Goal: Task Accomplishment & Management: Manage account settings

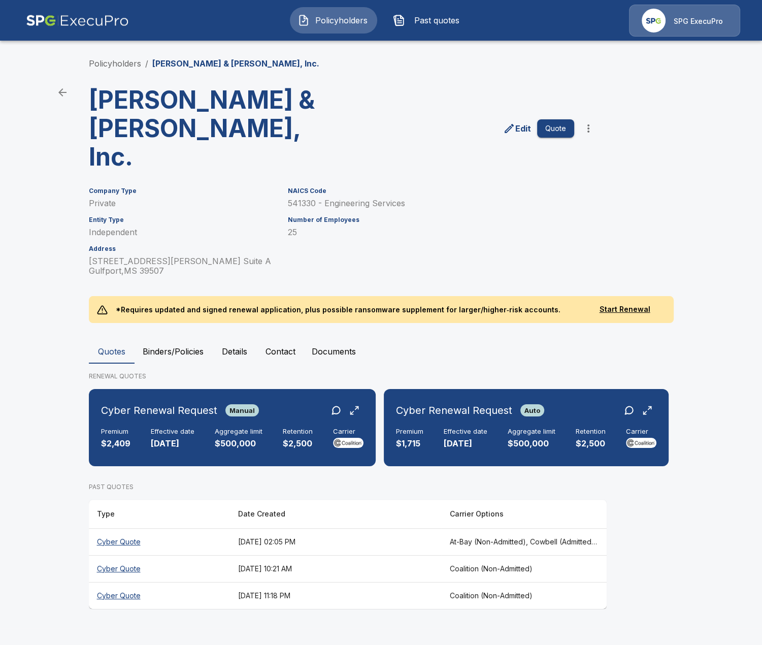
click at [50, 384] on main "Policyholders / Brown, Mitchell & Alexander, Inc. Brown, Mitchell & Alexander, …" at bounding box center [381, 314] width 762 height 628
click at [706, 173] on main "Policyholders / Brown, Mitchell & Alexander, Inc. Brown, Mitchell & Alexander, …" at bounding box center [381, 314] width 762 height 628
click at [59, 462] on main "Policyholders / Brown, Mitchell & Alexander, Inc. Brown, Mitchell & Alexander, …" at bounding box center [381, 314] width 762 height 628
click at [338, 528] on th "[DATE] 02:05 PM" at bounding box center [336, 541] width 212 height 27
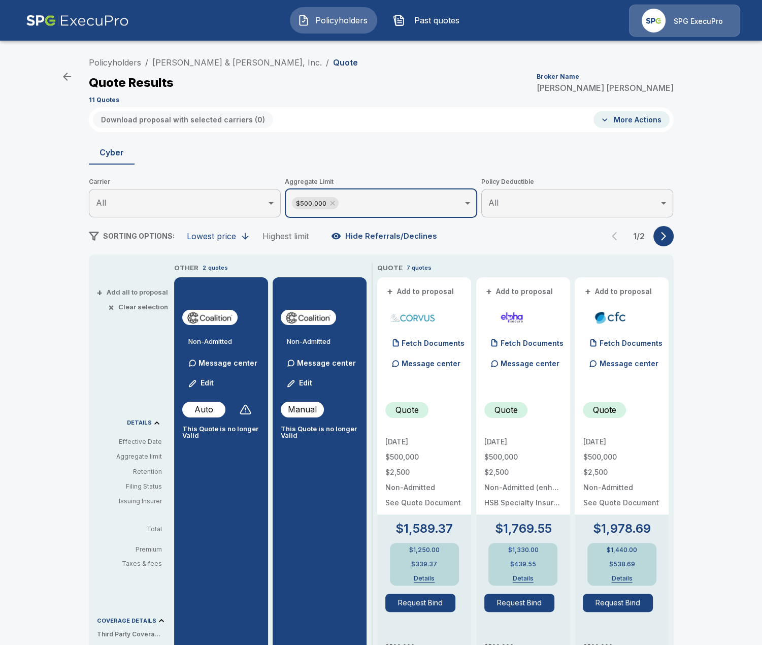
drag, startPoint x: 334, startPoint y: 204, endPoint x: 362, endPoint y: 206, distance: 27.5
click at [334, 205] on icon at bounding box center [332, 203] width 5 height 5
click at [664, 241] on icon "button" at bounding box center [664, 236] width 10 height 10
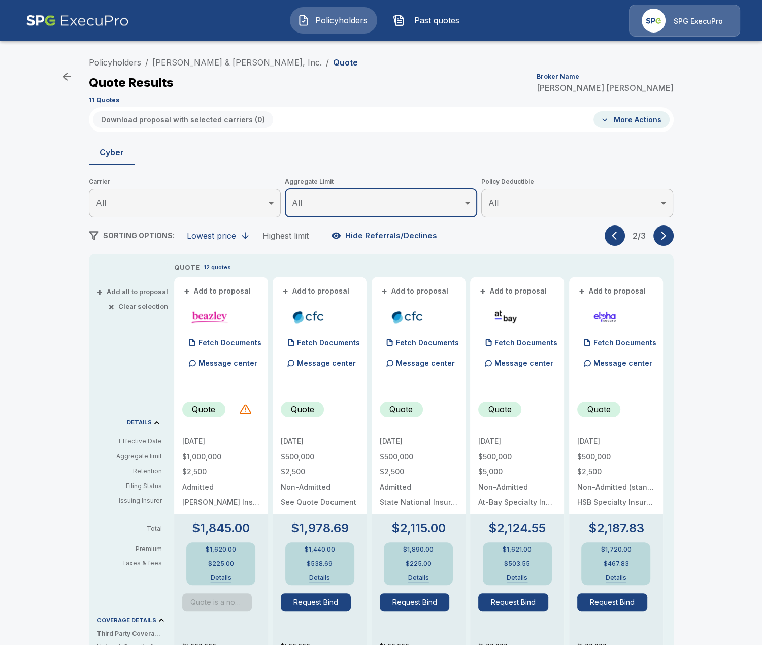
click at [664, 241] on icon "button" at bounding box center [664, 236] width 10 height 10
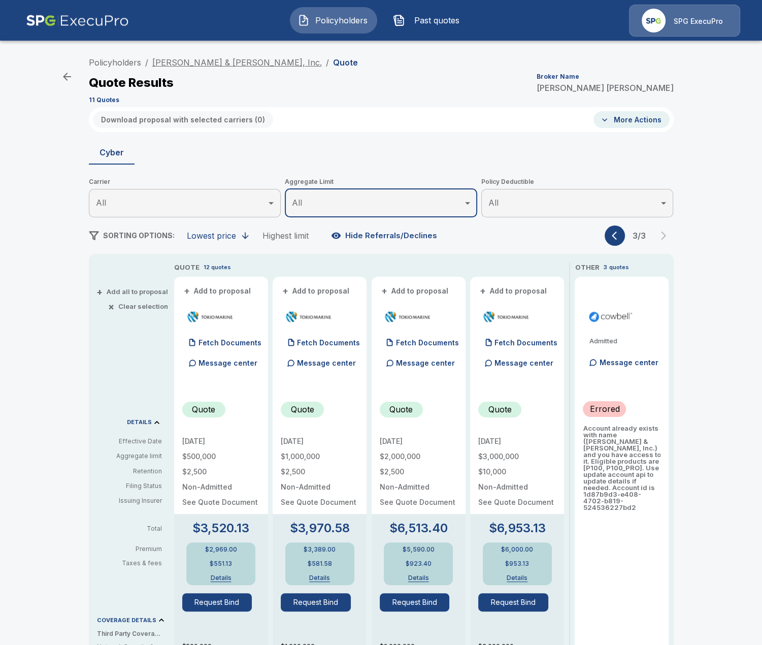
click at [242, 64] on link "Brown, Mitchell & Alexander, Inc." at bounding box center [237, 62] width 170 height 10
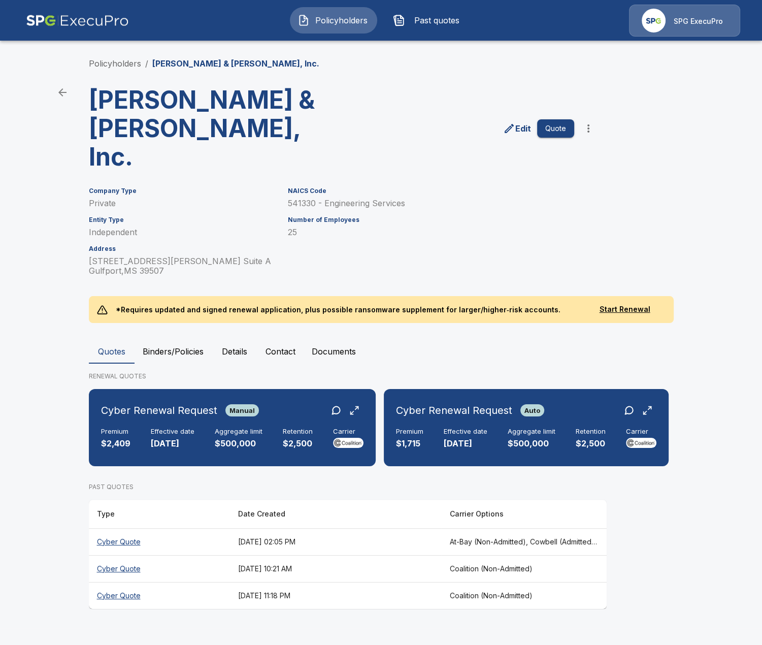
click at [479, 80] on div "Edit Quote" at bounding box center [469, 124] width 259 height 93
click at [41, 131] on main "Policyholders / Brown, Mitchell & Alexander, Inc. Brown, Mitchell & Alexander, …" at bounding box center [381, 314] width 762 height 628
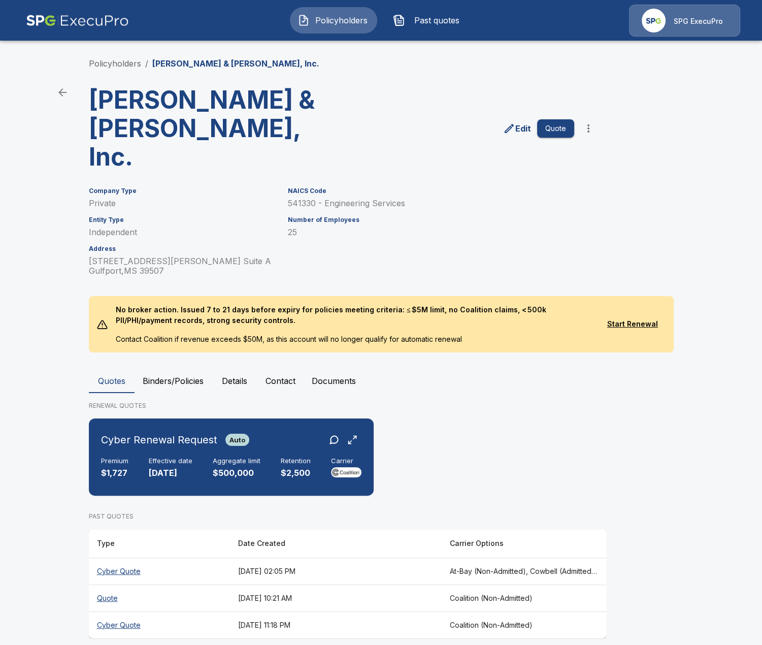
click at [409, 584] on th "[DATE] 10:21 AM" at bounding box center [336, 597] width 212 height 27
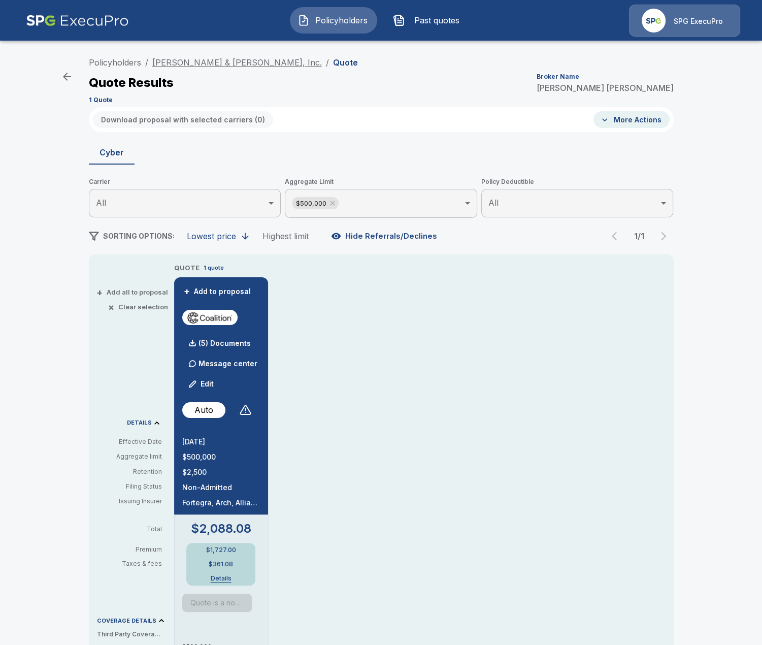
click at [202, 61] on link "[PERSON_NAME] & [PERSON_NAME], Inc." at bounding box center [237, 62] width 170 height 10
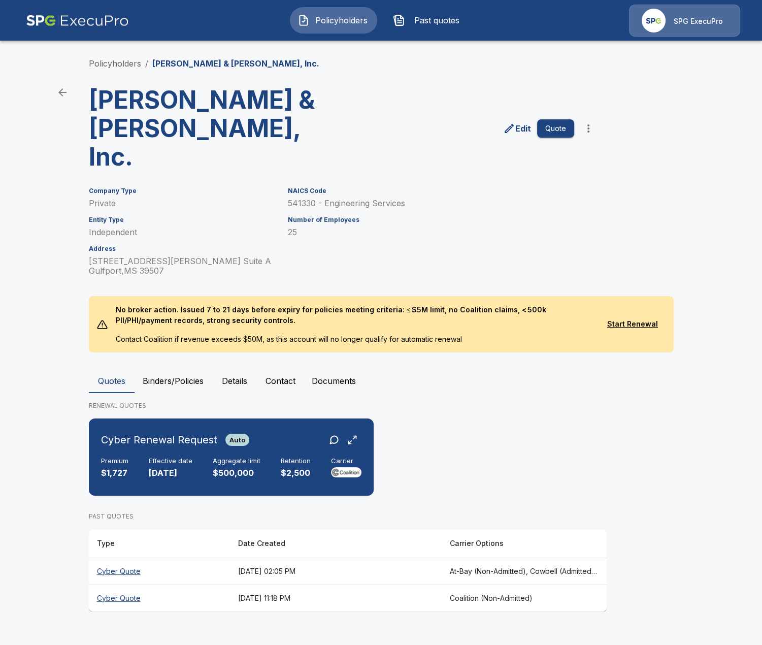
click at [416, 558] on th "August 5, 2025 at 02:05 PM" at bounding box center [336, 571] width 212 height 27
click at [76, 415] on main "Policyholders / Brown, Mitchell & Alexander, Inc. Brown, Mitchell & Alexander, …" at bounding box center [381, 315] width 762 height 631
click at [116, 66] on link "Policyholders" at bounding box center [115, 63] width 52 height 10
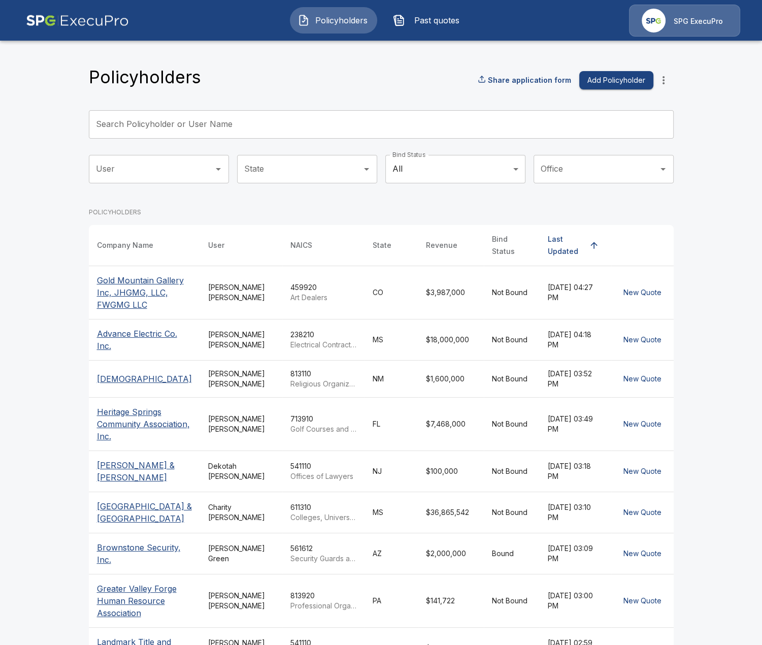
click at [352, 113] on input "Search Policyholder or User Name" at bounding box center [376, 124] width 574 height 28
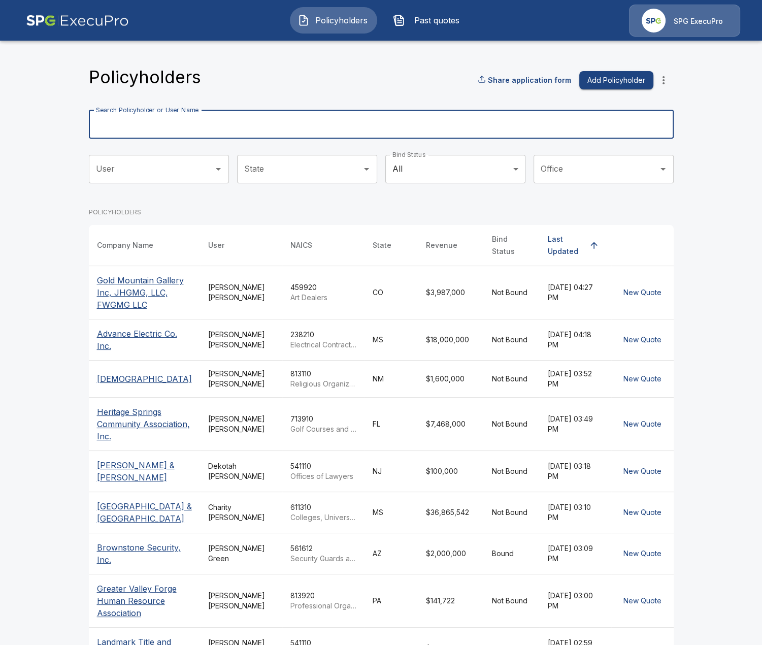
type input "*"
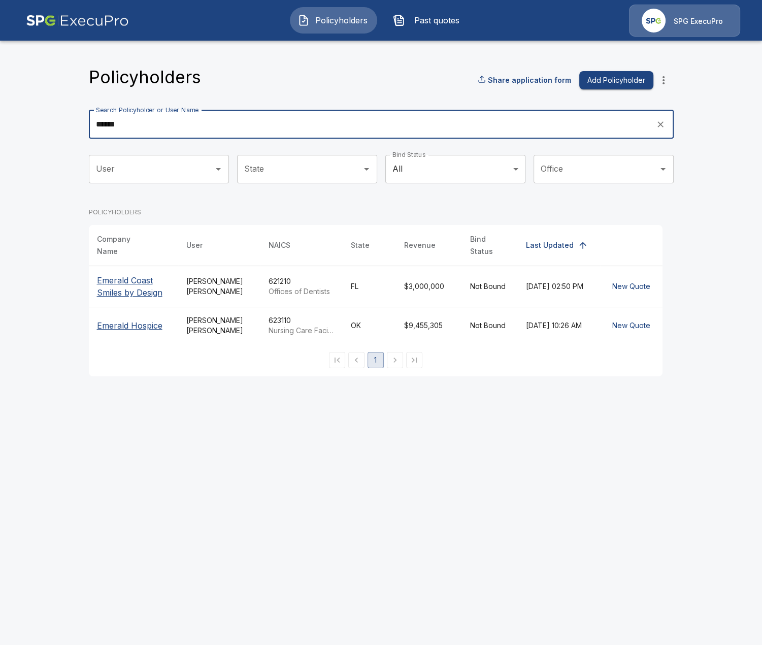
type input "******"
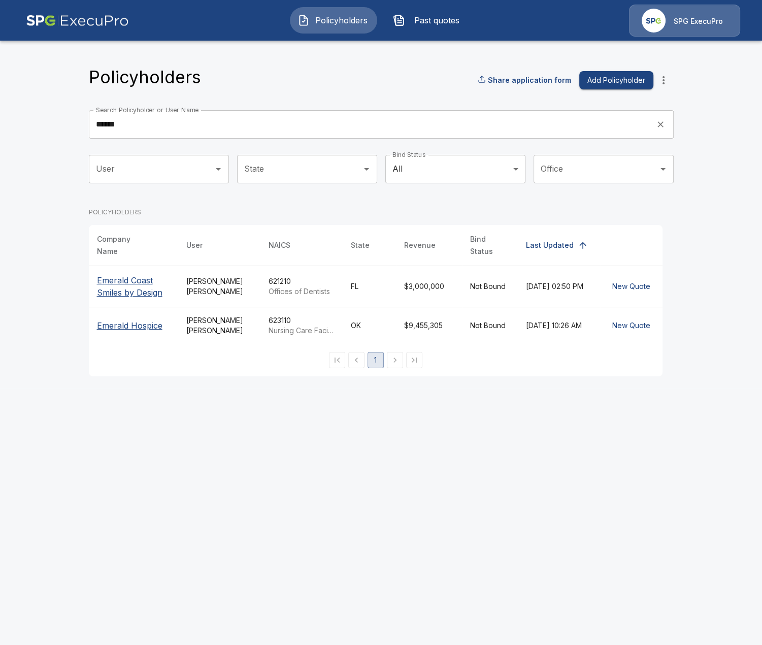
click at [121, 274] on p "Emerald Coast Smiles by Design" at bounding box center [133, 286] width 73 height 24
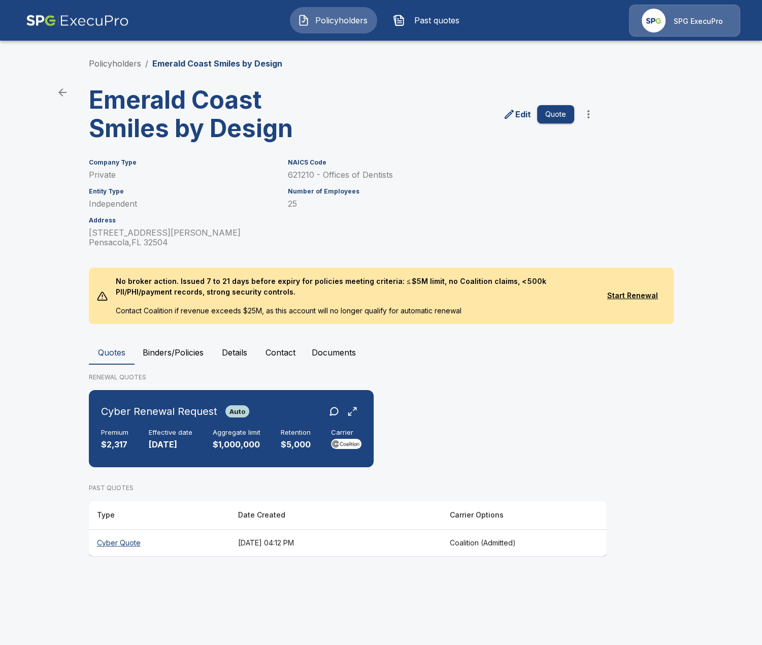
click at [11, 149] on main "Policyholders / Emerald Coast Smiles by Design Emerald Coast Smiles by Design E…" at bounding box center [381, 287] width 762 height 575
click at [254, 423] on div "Cyber Renewal Request Auto Premium $2,317 Effective date [DATE] Aggregate limit…" at bounding box center [231, 428] width 277 height 69
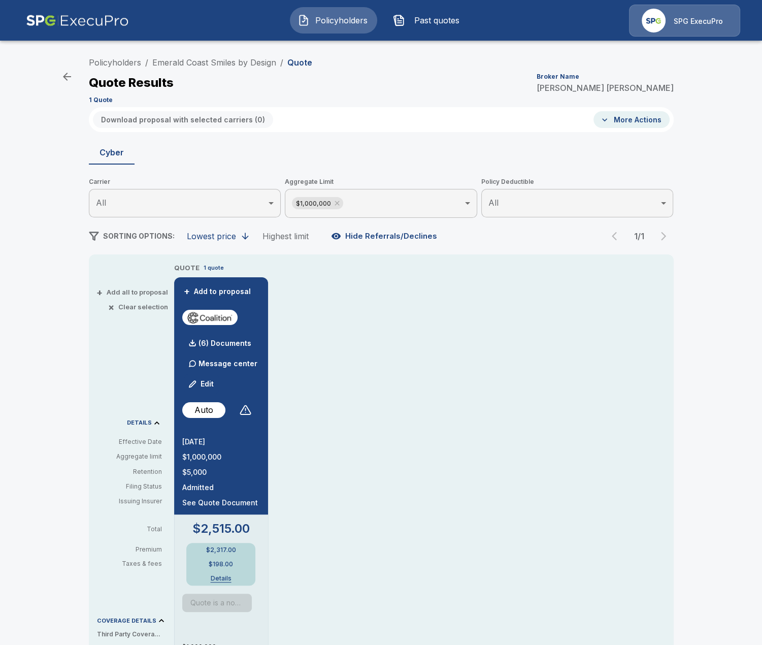
click at [60, 203] on div "Policyholders / Emerald Coast Smiles by Design / Quote Quote Results Broker Nam…" at bounding box center [381, 540] width 762 height 985
click at [241, 348] on div "(6) Documents" at bounding box center [216, 343] width 69 height 20
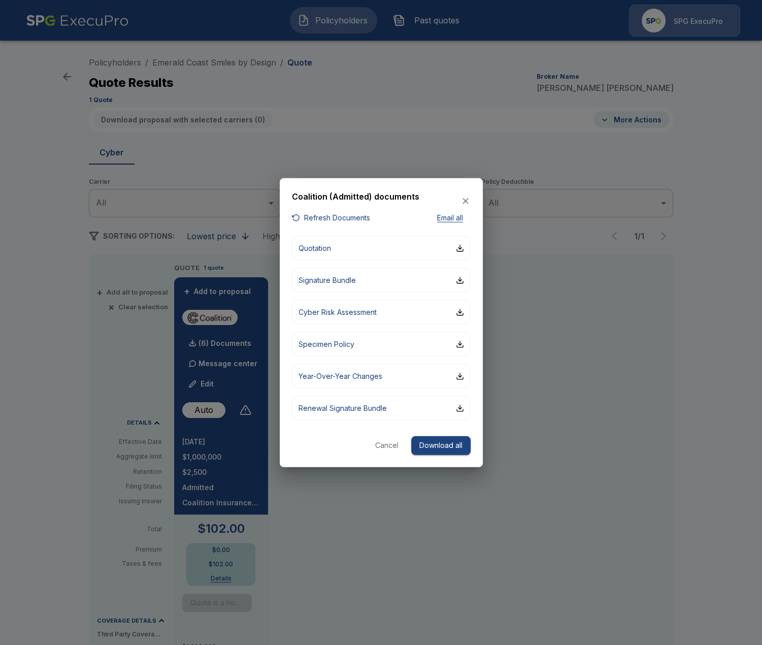
click at [340, 216] on button "Refresh Documents" at bounding box center [331, 217] width 78 height 13
click at [384, 252] on button "Quotation" at bounding box center [381, 248] width 179 height 24
click at [94, 303] on div at bounding box center [381, 322] width 762 height 645
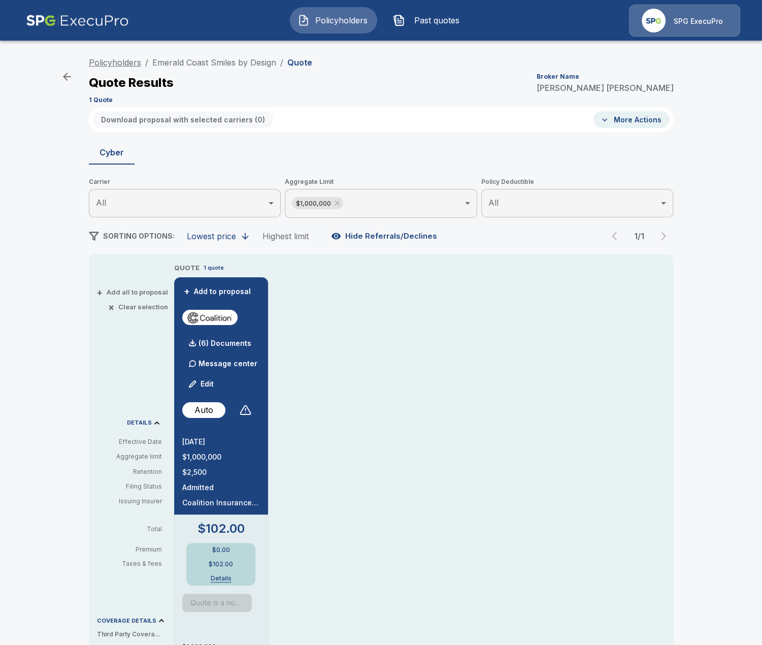
click at [111, 61] on link "Policyholders" at bounding box center [115, 62] width 52 height 10
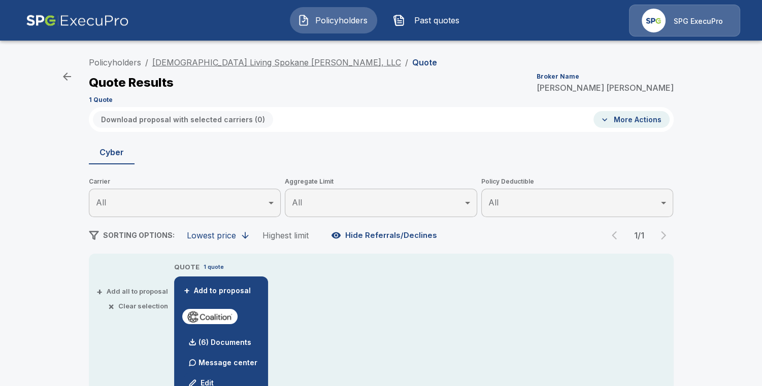
click at [180, 63] on link "[DEMOGRAPHIC_DATA] Living Spokane [PERSON_NAME], LLC" at bounding box center [276, 62] width 249 height 10
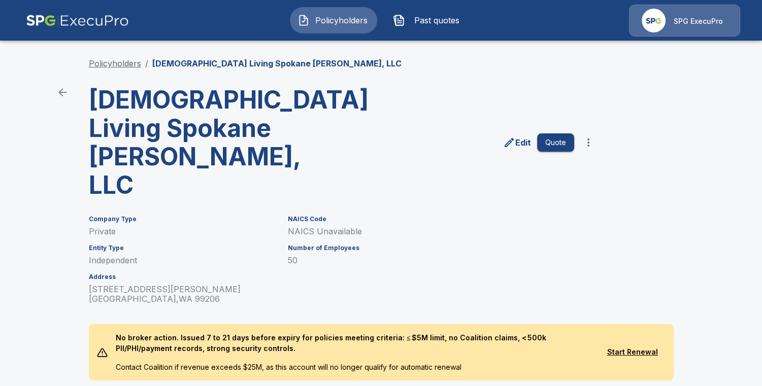
click at [109, 62] on link "Policyholders" at bounding box center [115, 63] width 52 height 10
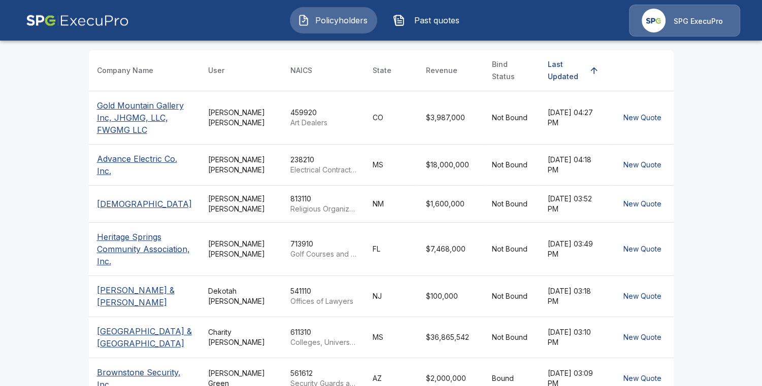
scroll to position [175, 0]
click at [696, 58] on main "Policyholders Share application form Add Policyholder Search Policyholder or Us…" at bounding box center [381, 208] width 762 height 766
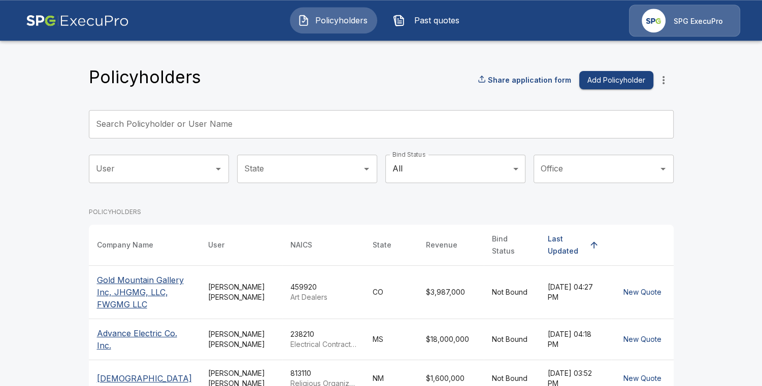
scroll to position [0, 0]
click at [665, 82] on icon "more" at bounding box center [664, 80] width 12 height 12
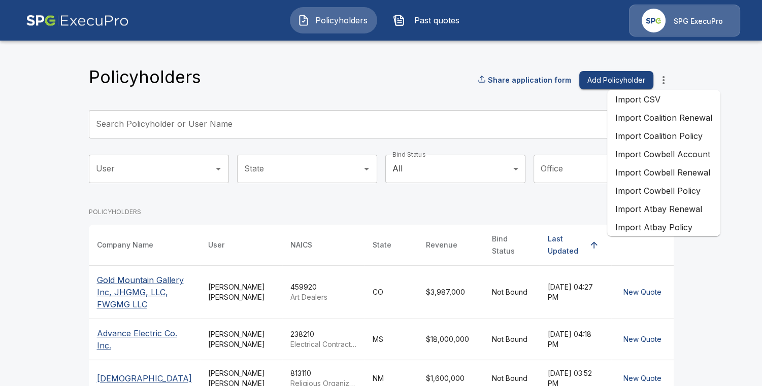
click at [690, 215] on li "Import Atbay Renewal" at bounding box center [663, 209] width 113 height 18
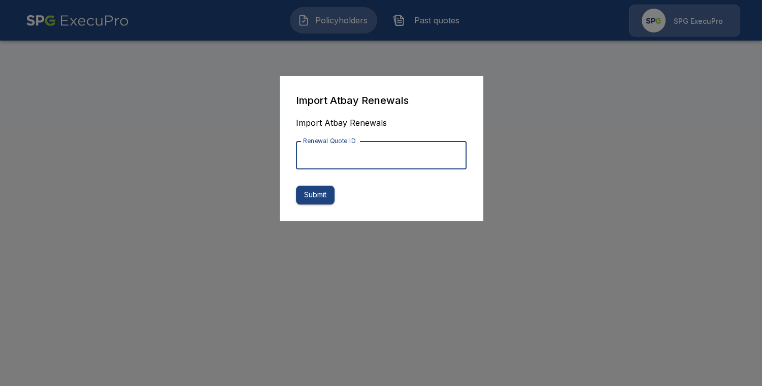
click at [329, 159] on input "Renewal Quote ID" at bounding box center [381, 155] width 171 height 28
paste input "**********"
type input "**********"
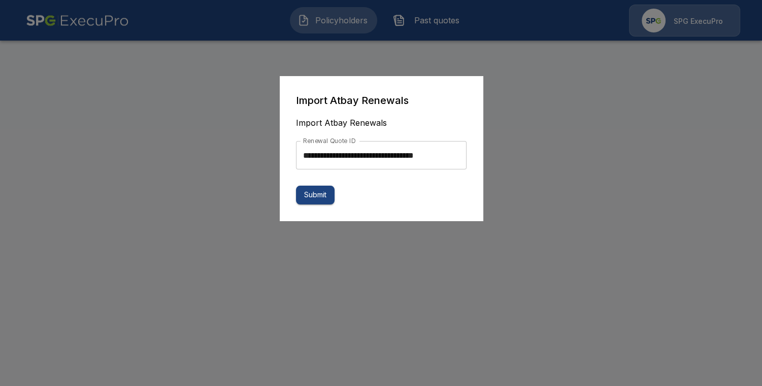
click at [319, 186] on form "**********" at bounding box center [381, 148] width 171 height 112
click at [315, 191] on button "Submit" at bounding box center [315, 195] width 39 height 19
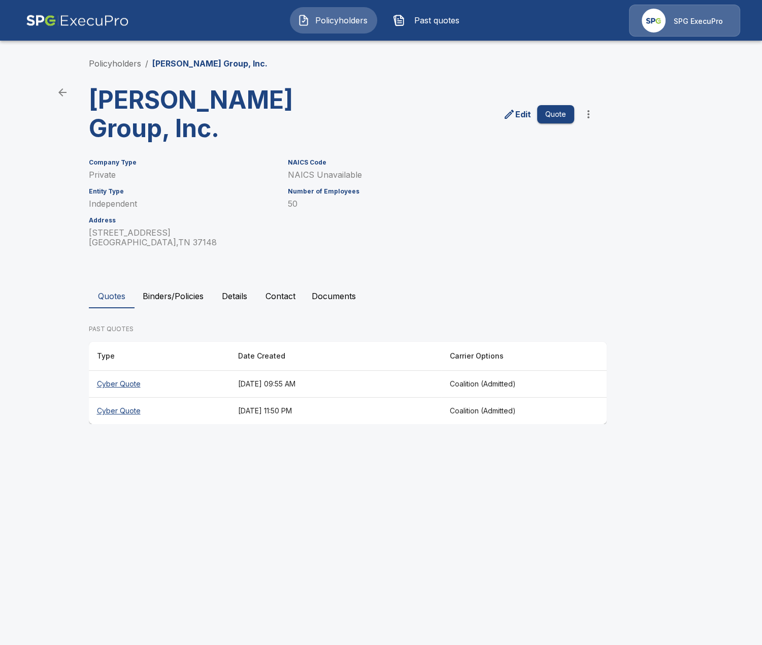
drag, startPoint x: 61, startPoint y: 210, endPoint x: 125, endPoint y: 251, distance: 76.5
click at [61, 211] on main "Policyholders / [PERSON_NAME] Group, Inc. [PERSON_NAME] Group, Inc. Edit Quote …" at bounding box center [381, 221] width 762 height 443
click at [183, 371] on th "Cyber Quote" at bounding box center [159, 384] width 141 height 27
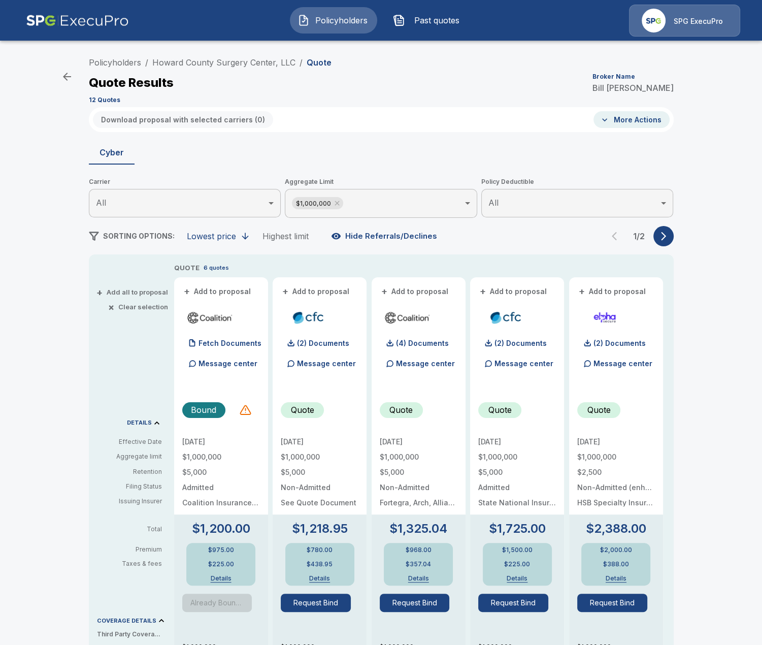
click at [37, 478] on div "Policyholders / Howard County Surgery Center, LLC / Quote Quote Results Broker …" at bounding box center [381, 540] width 762 height 985
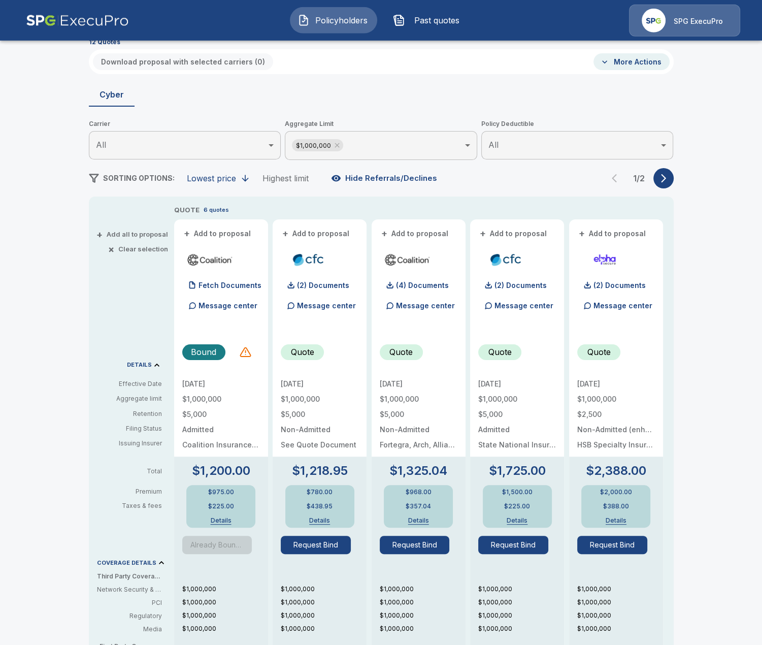
scroll to position [58, 0]
click at [72, 507] on div "Policyholders / Howard County Surgery Center, LLC / Quote Quote Results Broker …" at bounding box center [381, 482] width 762 height 985
click at [673, 184] on div "1 / 2" at bounding box center [639, 178] width 69 height 20
click at [670, 184] on button "button" at bounding box center [664, 178] width 20 height 20
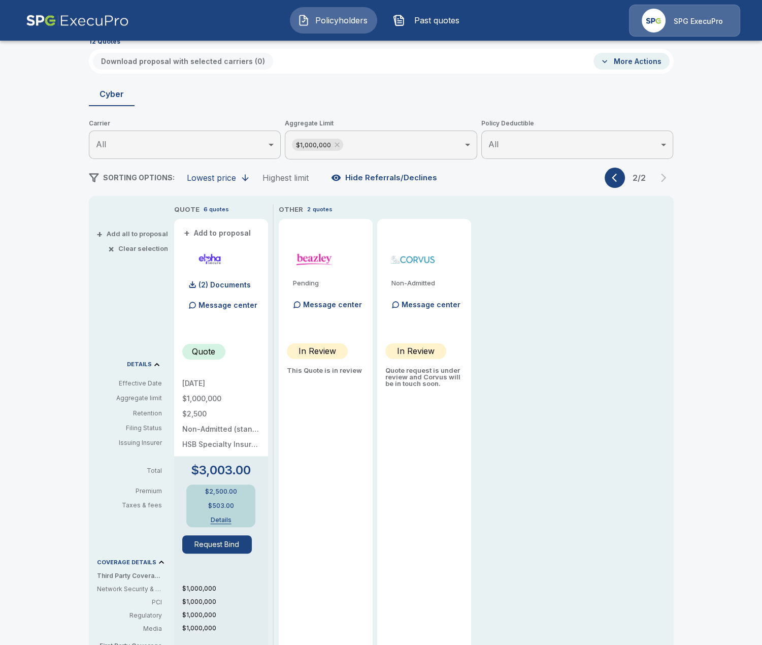
click at [619, 185] on button "button" at bounding box center [615, 178] width 20 height 20
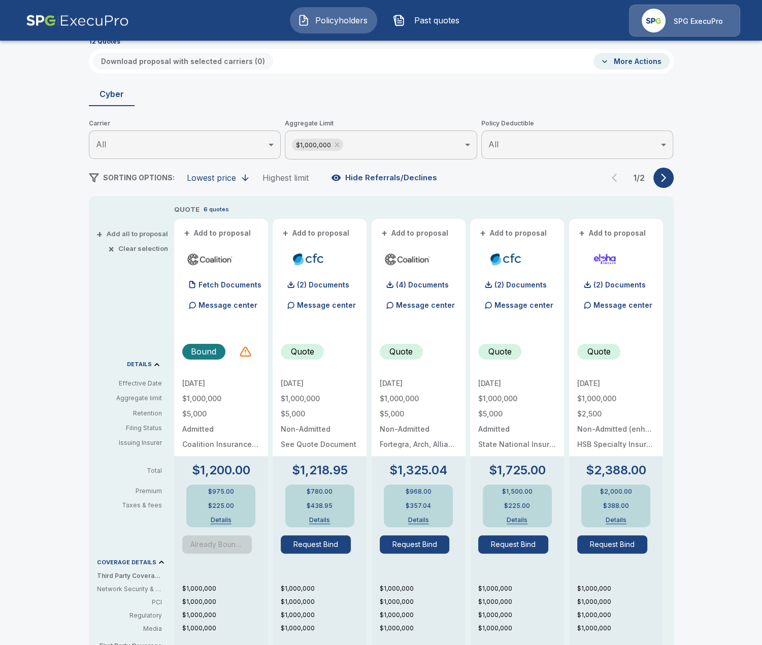
click at [26, 399] on div "Policyholders / Howard County Surgery Center, LLC / Quote Quote Results Broker …" at bounding box center [381, 482] width 762 height 985
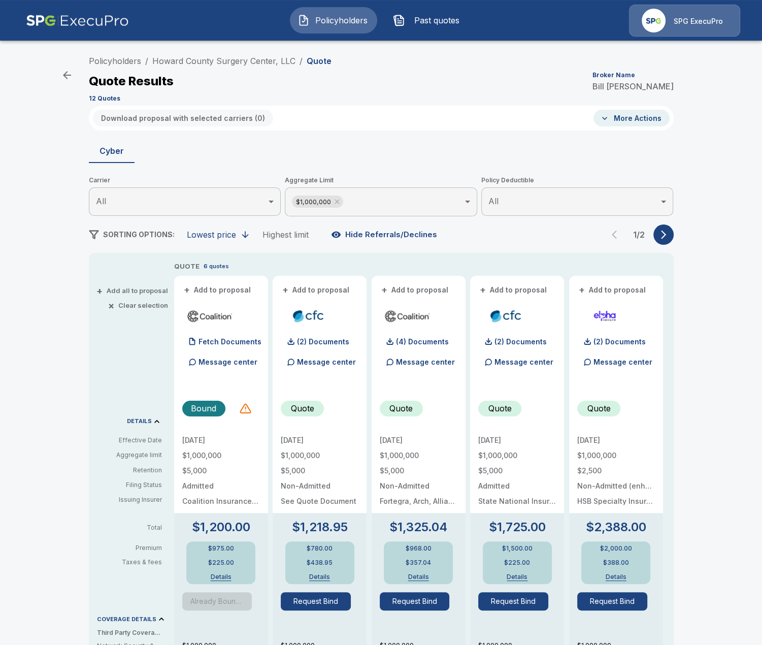
scroll to position [0, 0]
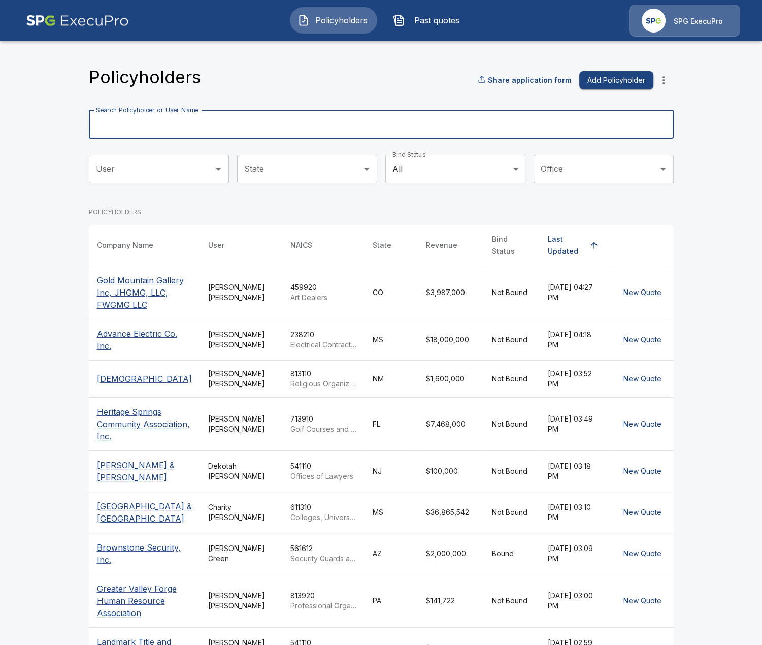
click at [280, 137] on input "Search Policyholder or User Name" at bounding box center [376, 124] width 574 height 28
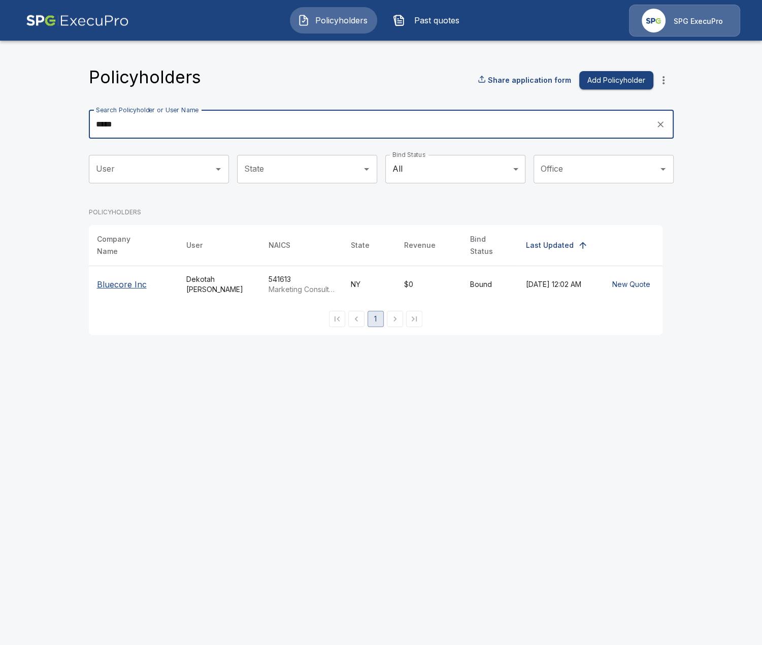
type input "*****"
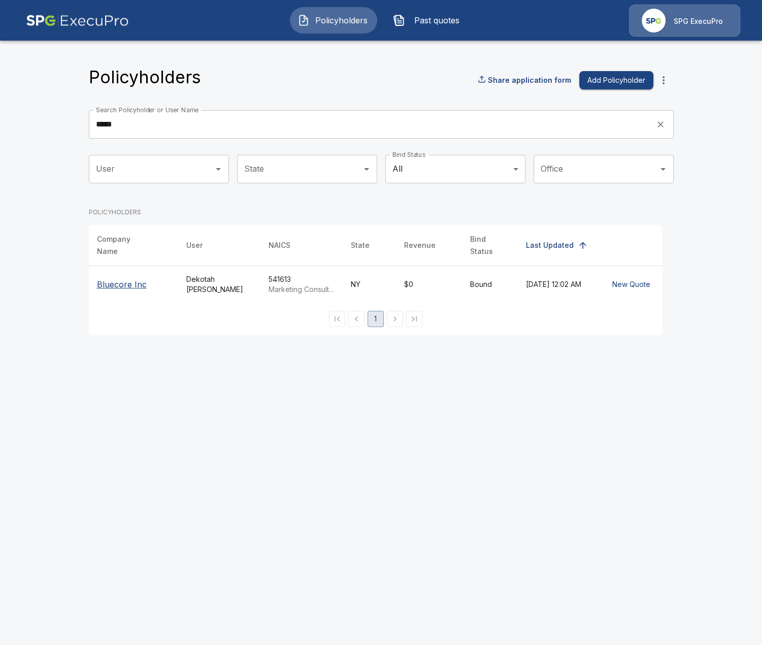
click at [134, 281] on p "Bluecore Inc" at bounding box center [133, 284] width 73 height 12
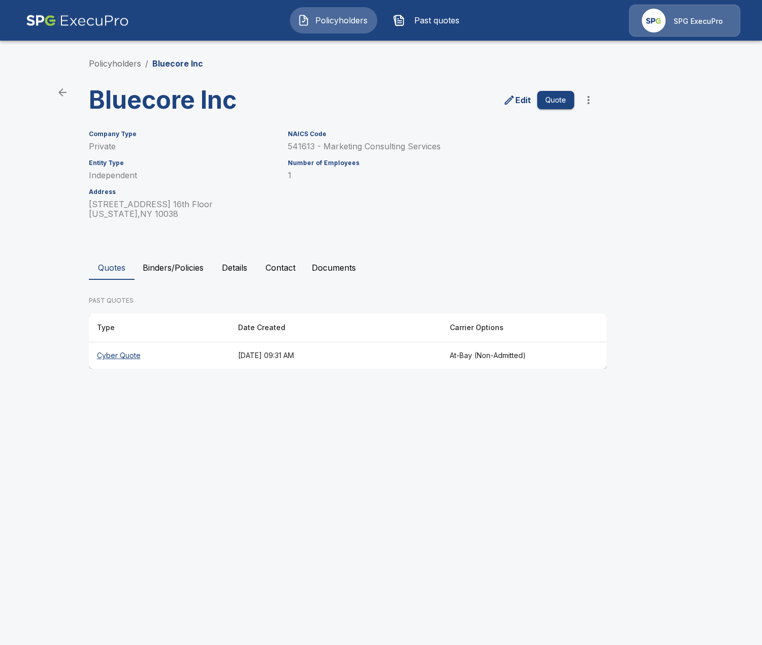
click at [161, 347] on th "Cyber Quote" at bounding box center [159, 355] width 141 height 27
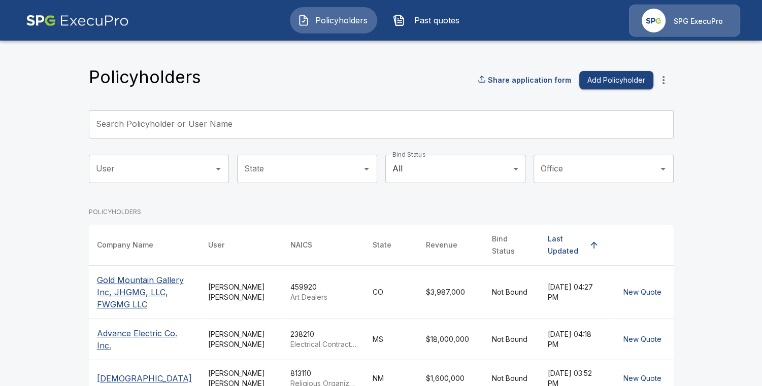
click at [447, 20] on span "Past quotes" at bounding box center [437, 20] width 56 height 12
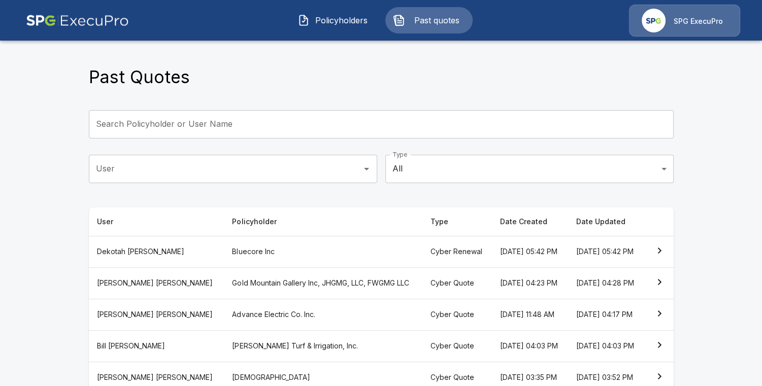
click at [234, 267] on th "Bluecore Inc" at bounding box center [323, 251] width 198 height 31
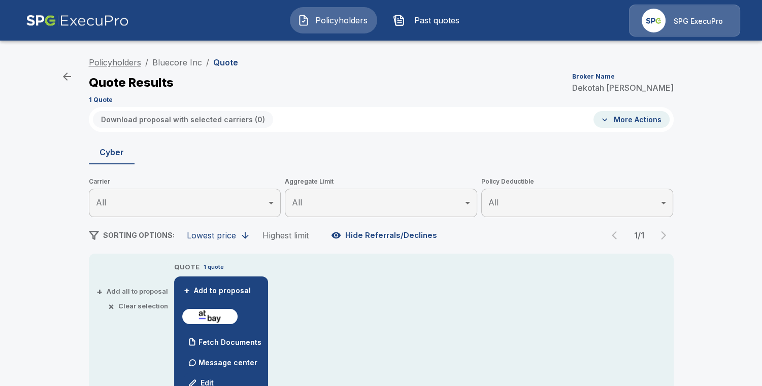
click at [134, 59] on link "Policyholders" at bounding box center [115, 62] width 52 height 10
click at [105, 61] on link "Policyholders" at bounding box center [115, 62] width 52 height 10
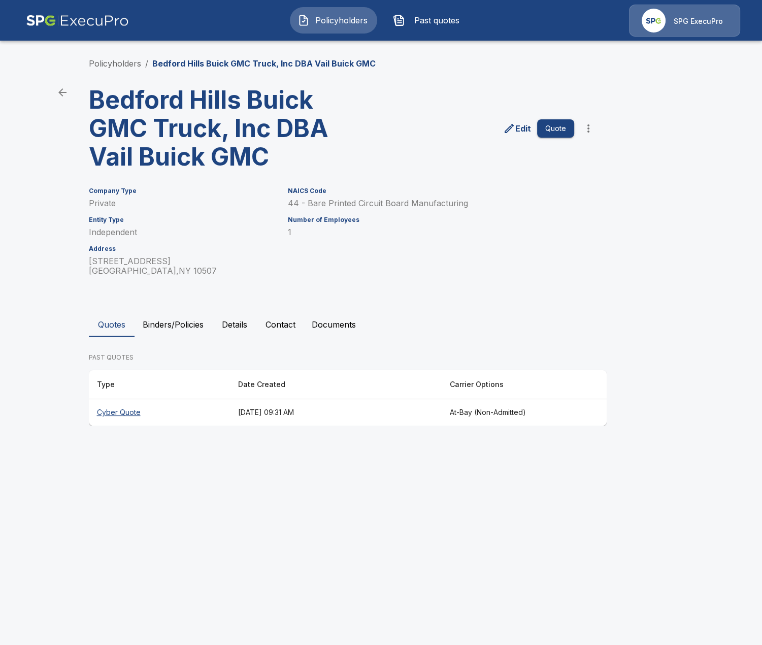
click at [60, 199] on main "Policyholders / Bedford Hills Buick GMC Truck, Inc DBA Vail Buick GMC Bedford H…" at bounding box center [381, 222] width 762 height 445
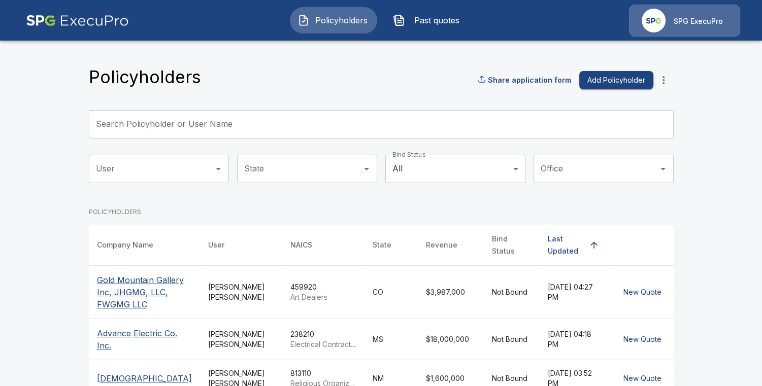
click at [663, 83] on icon "more" at bounding box center [664, 80] width 2 height 8
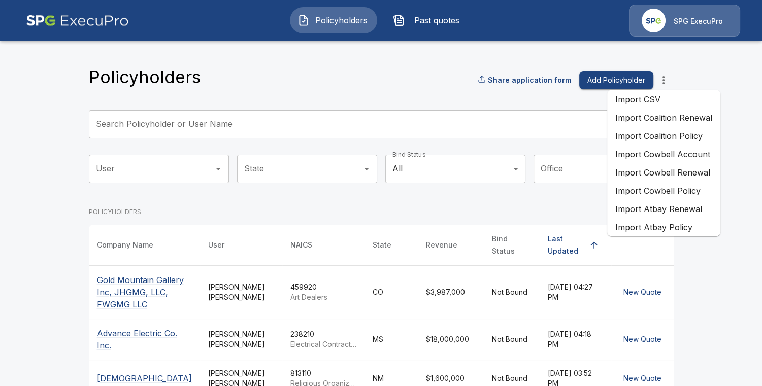
click at [687, 214] on li "Import Atbay Renewal" at bounding box center [663, 209] width 113 height 18
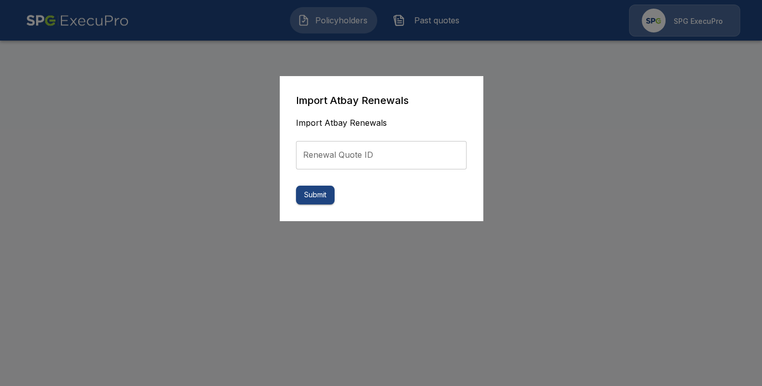
click at [348, 166] on input "Renewal Quote ID" at bounding box center [381, 155] width 171 height 28
paste input "**********"
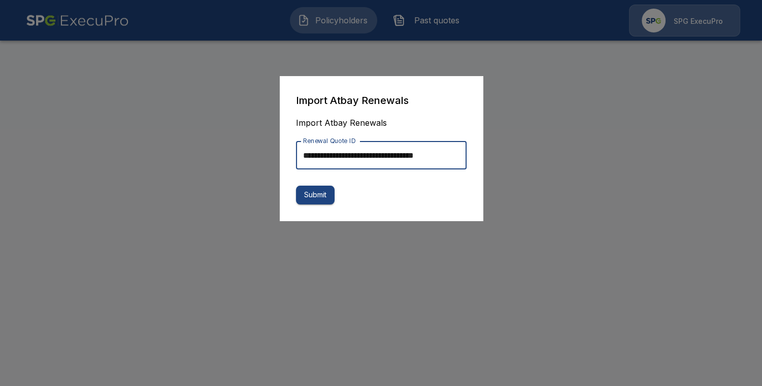
scroll to position [0, 6]
type input "**********"
click at [324, 194] on button "Submit" at bounding box center [315, 195] width 39 height 19
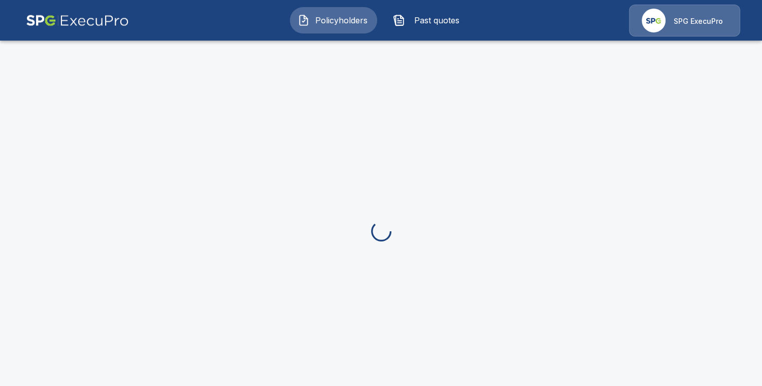
click at [435, 27] on button "Past quotes" at bounding box center [428, 20] width 87 height 26
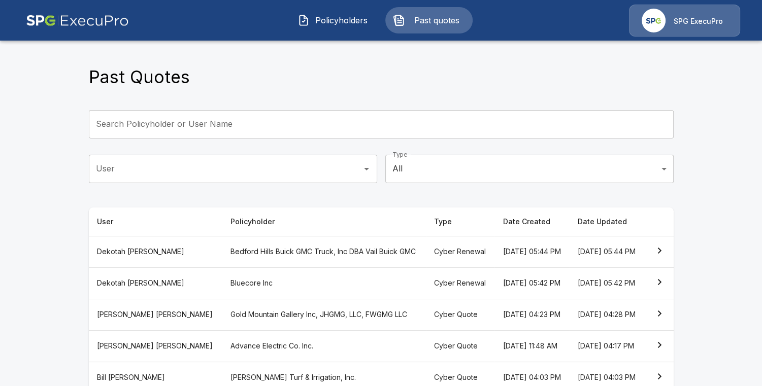
click at [274, 254] on th "Bedford Hills Buick GMC Truck, Inc DBA Vail Buick GMC" at bounding box center [324, 251] width 204 height 31
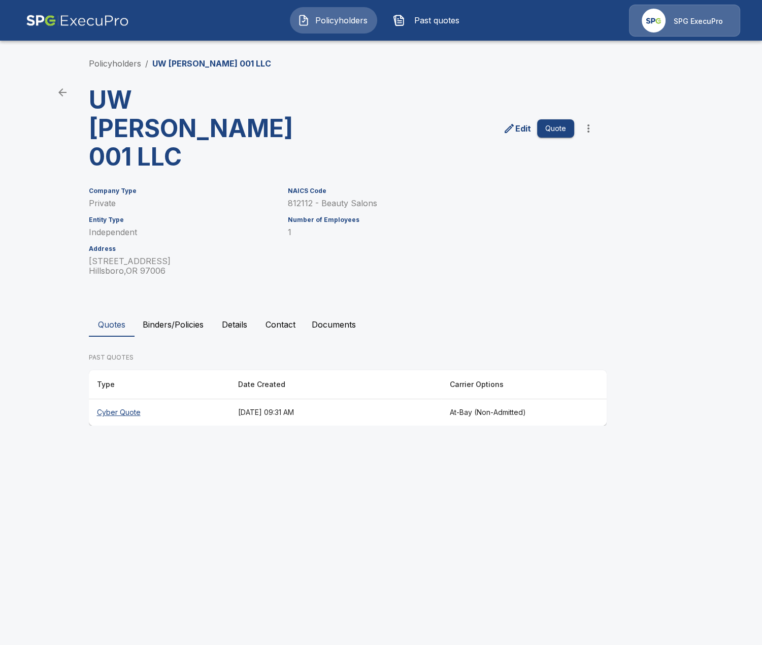
click at [196, 312] on button "Binders/Policies" at bounding box center [173, 324] width 77 height 24
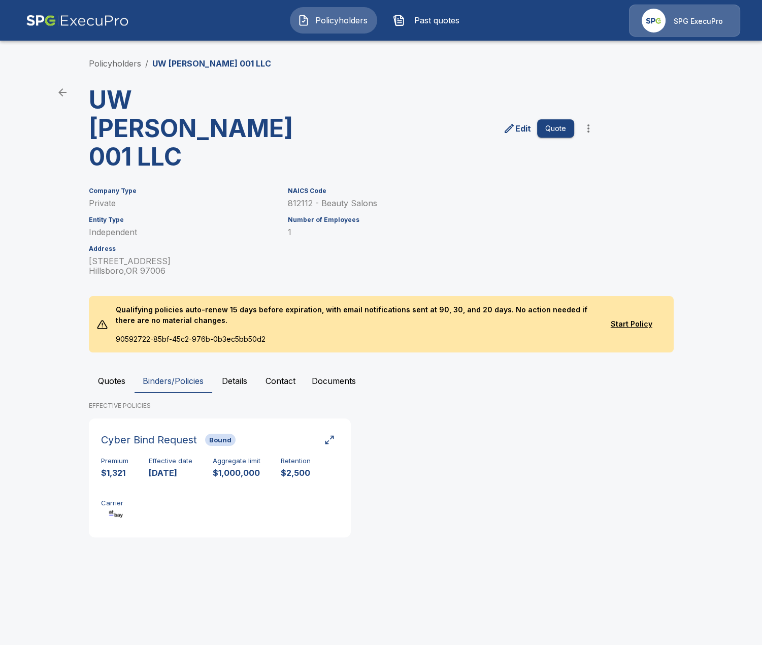
click at [234, 296] on p "Qualifying policies auto-renew 15 days before expiration, with email notificati…" at bounding box center [353, 315] width 490 height 38
click at [295, 369] on button "Contact" at bounding box center [280, 381] width 46 height 24
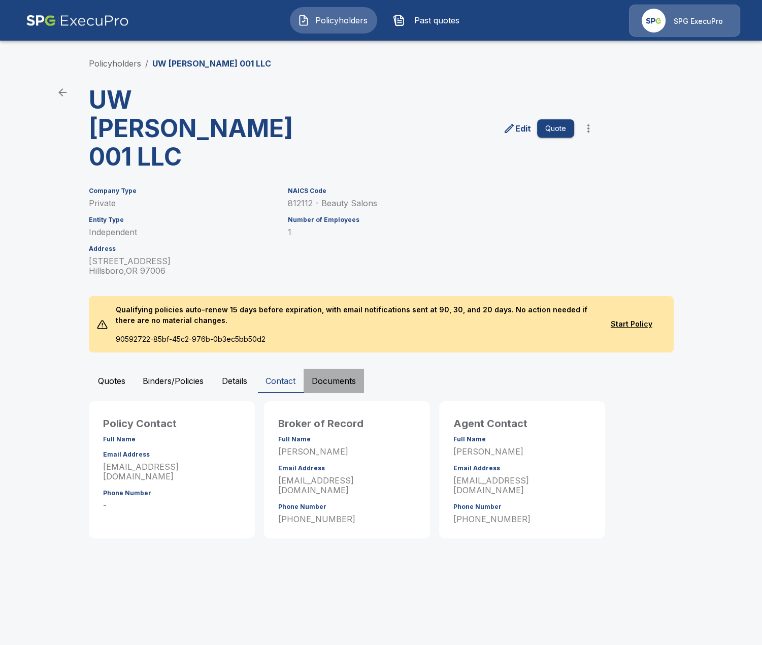
click at [317, 369] on button "Documents" at bounding box center [334, 381] width 60 height 24
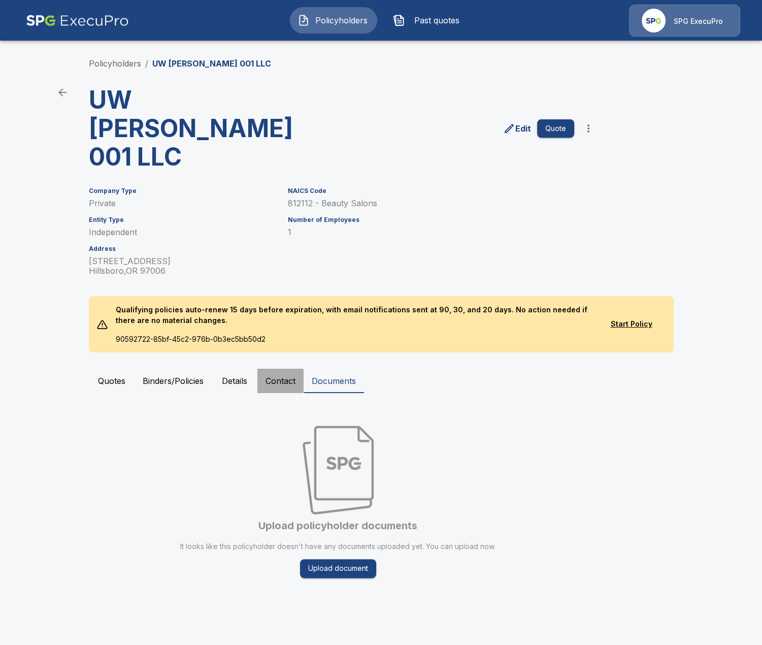
click at [298, 369] on button "Contact" at bounding box center [280, 381] width 46 height 24
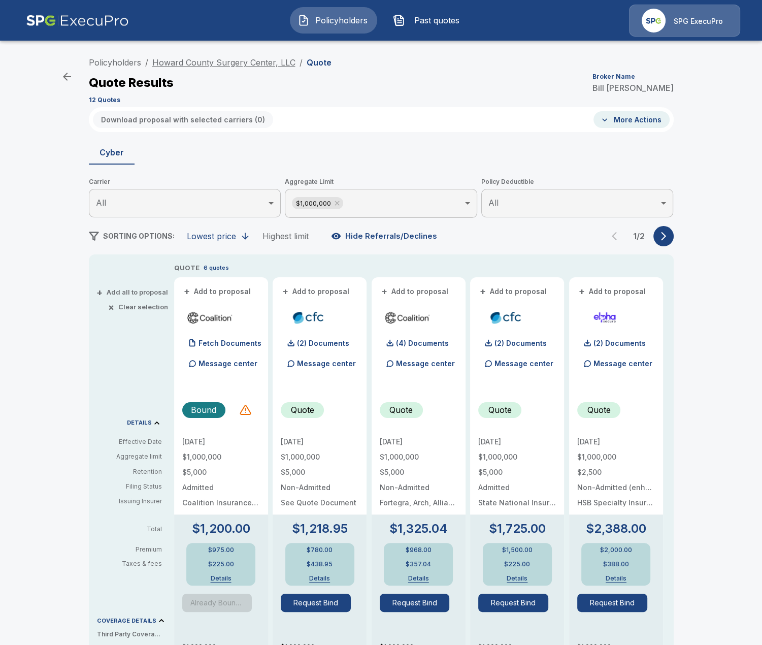
click at [212, 64] on link "Howard County Surgery Center, LLC" at bounding box center [223, 62] width 143 height 10
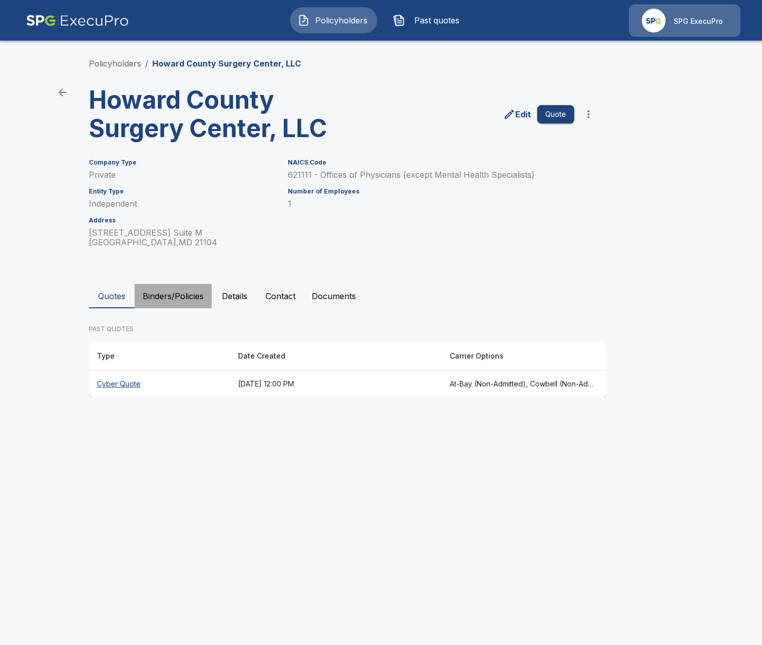
click at [171, 291] on button "Binders/Policies" at bounding box center [173, 296] width 77 height 24
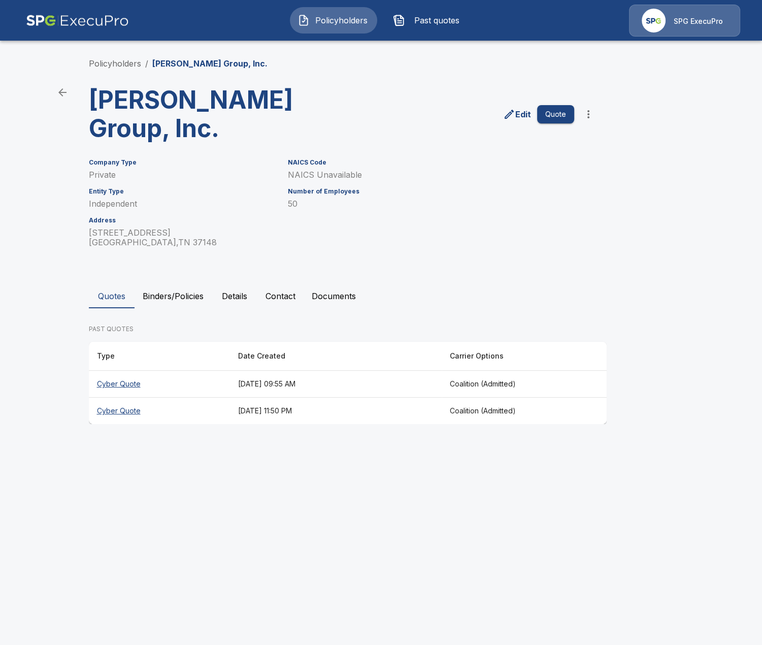
click at [59, 233] on main "Policyholders / [PERSON_NAME] Group, Inc. [PERSON_NAME] Group, Inc. Edit Quote …" at bounding box center [381, 221] width 762 height 443
click at [180, 371] on th "Cyber Quote" at bounding box center [159, 384] width 141 height 27
click at [336, 398] on th "[DATE] 11:50 PM" at bounding box center [336, 411] width 212 height 27
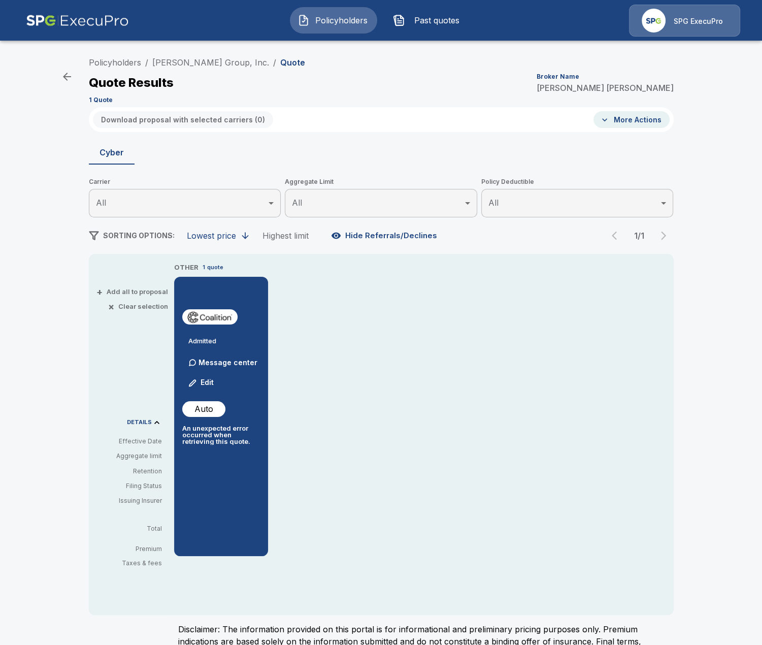
click at [21, 133] on div "Policyholders / [PERSON_NAME] Group, Inc. / Quote Quote Results Broker Name [PE…" at bounding box center [381, 378] width 762 height 660
click at [55, 178] on div "Policyholders / [PERSON_NAME] Group, Inc. / Quote Quote Results Broker Name [PE…" at bounding box center [381, 378] width 762 height 660
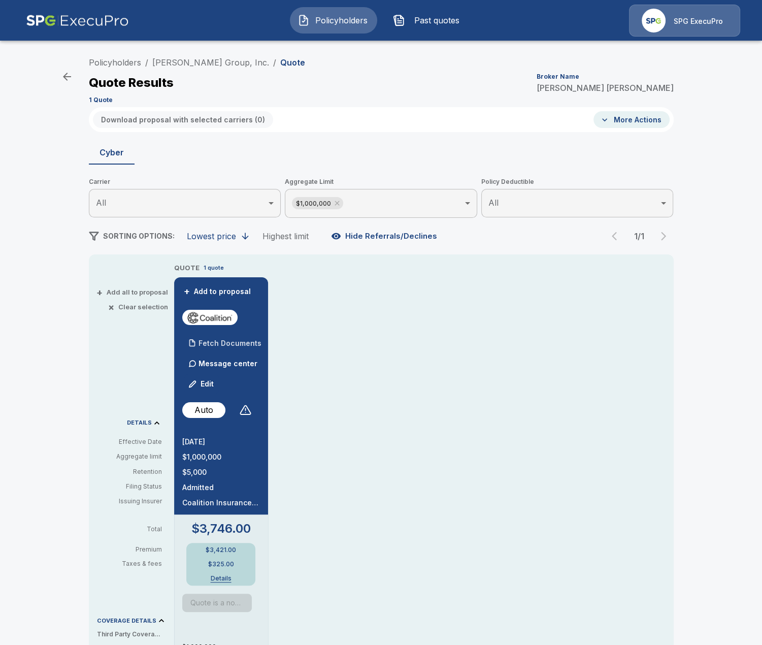
click at [241, 347] on div "Fetch Documents" at bounding box center [221, 343] width 79 height 20
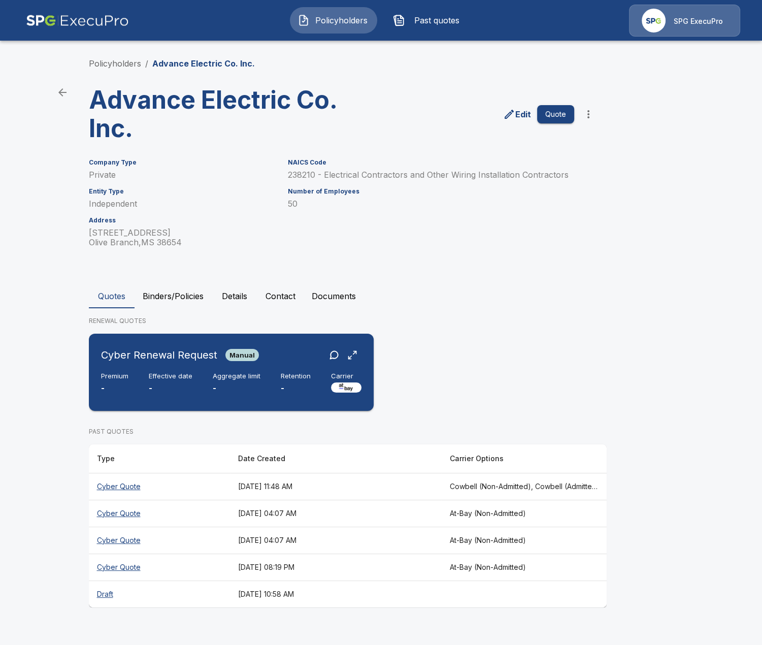
click at [276, 387] on div "Premium - Effective date - Aggregate limit - Retention - Carrier" at bounding box center [231, 383] width 261 height 22
